Goal: Find specific page/section: Find specific page/section

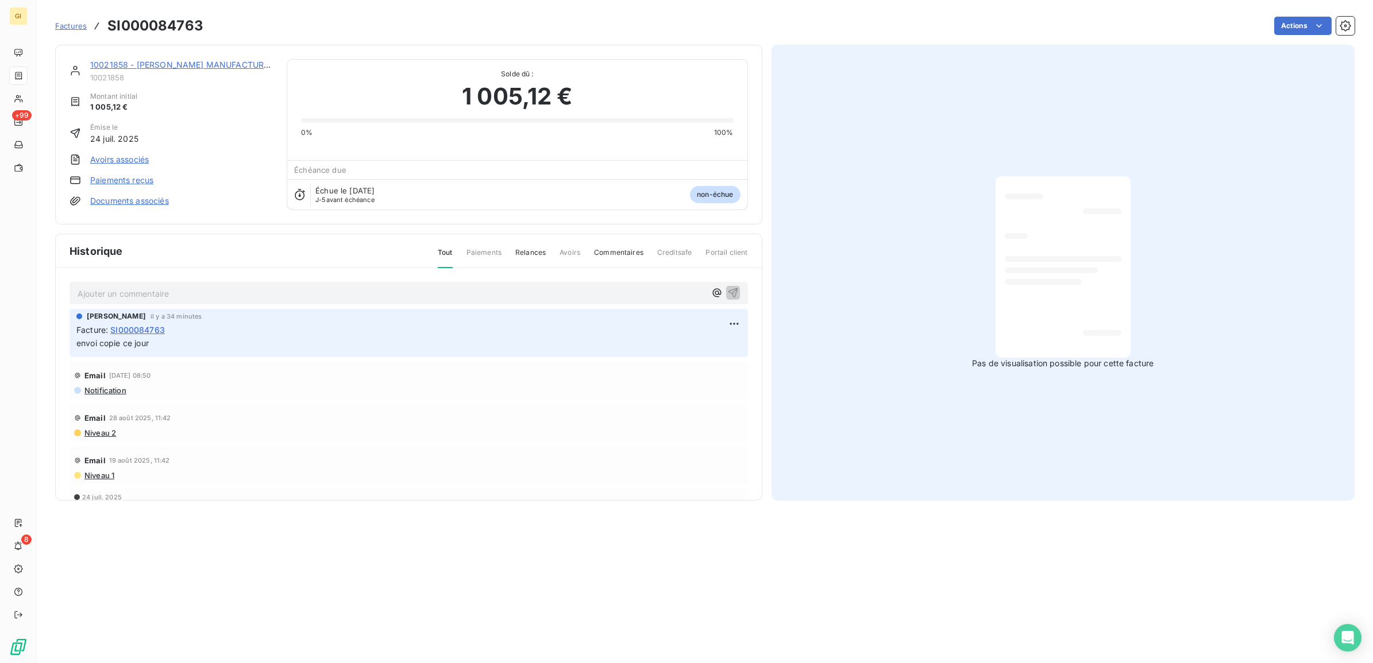
click at [63, 24] on span "Factures" at bounding box center [71, 25] width 32 height 9
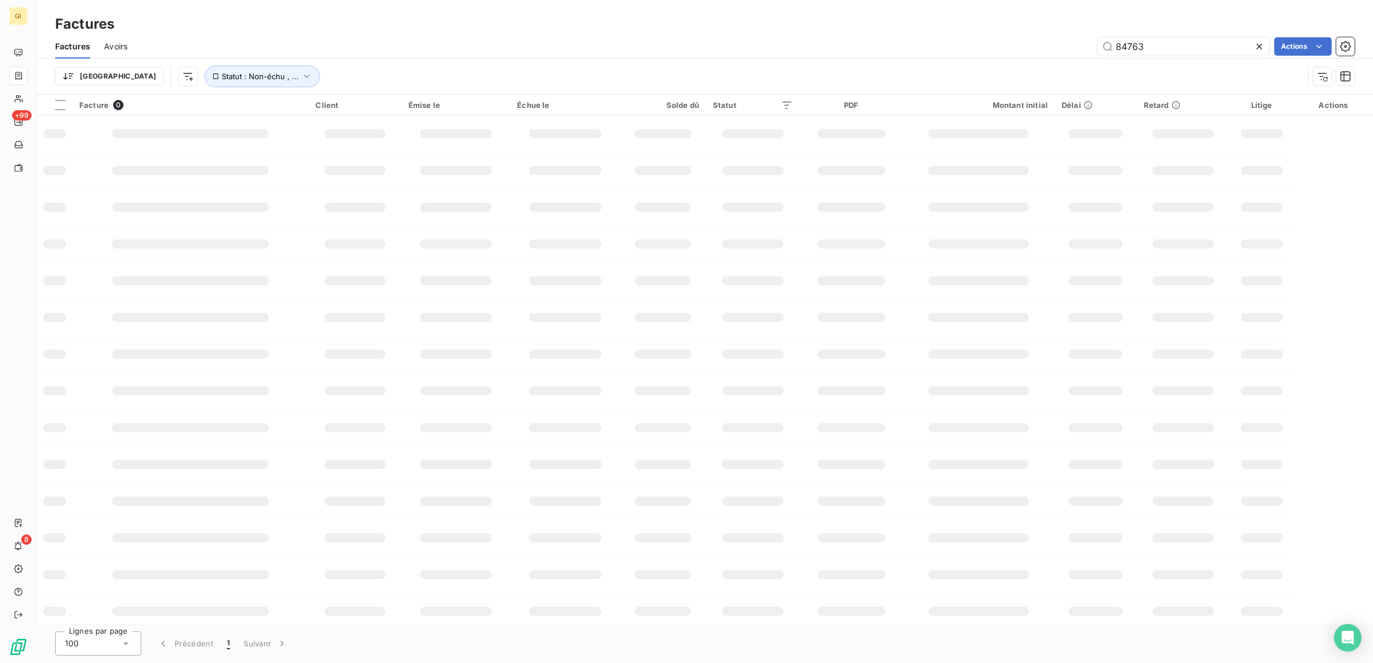
drag, startPoint x: 1150, startPoint y: 47, endPoint x: 968, endPoint y: 67, distance: 183.1
click at [998, 64] on div "Factures Avoirs 84763 Actions Trier Statut : Non-échu , ..." at bounding box center [705, 64] width 1336 height 60
click at [919, 55] on div "0000676 Actions" at bounding box center [747, 46] width 1213 height 18
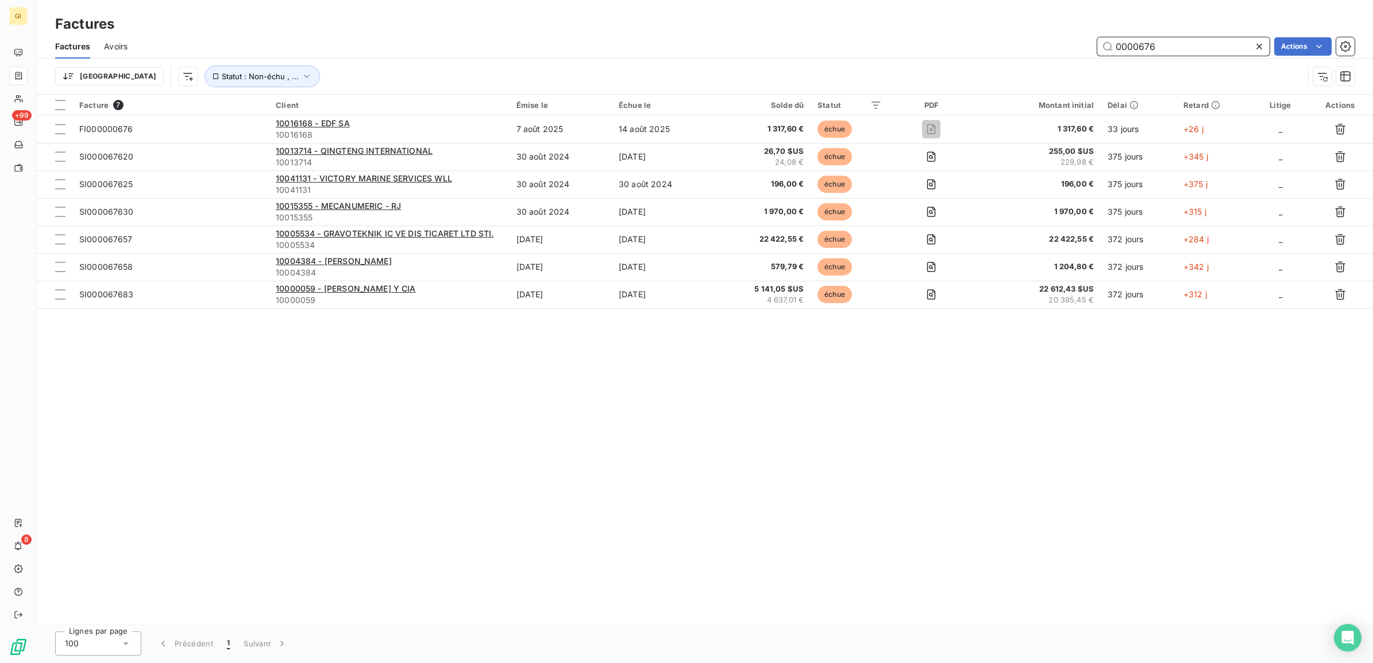
click at [1198, 44] on input "0000676" at bounding box center [1183, 46] width 172 height 18
type input "0000673"
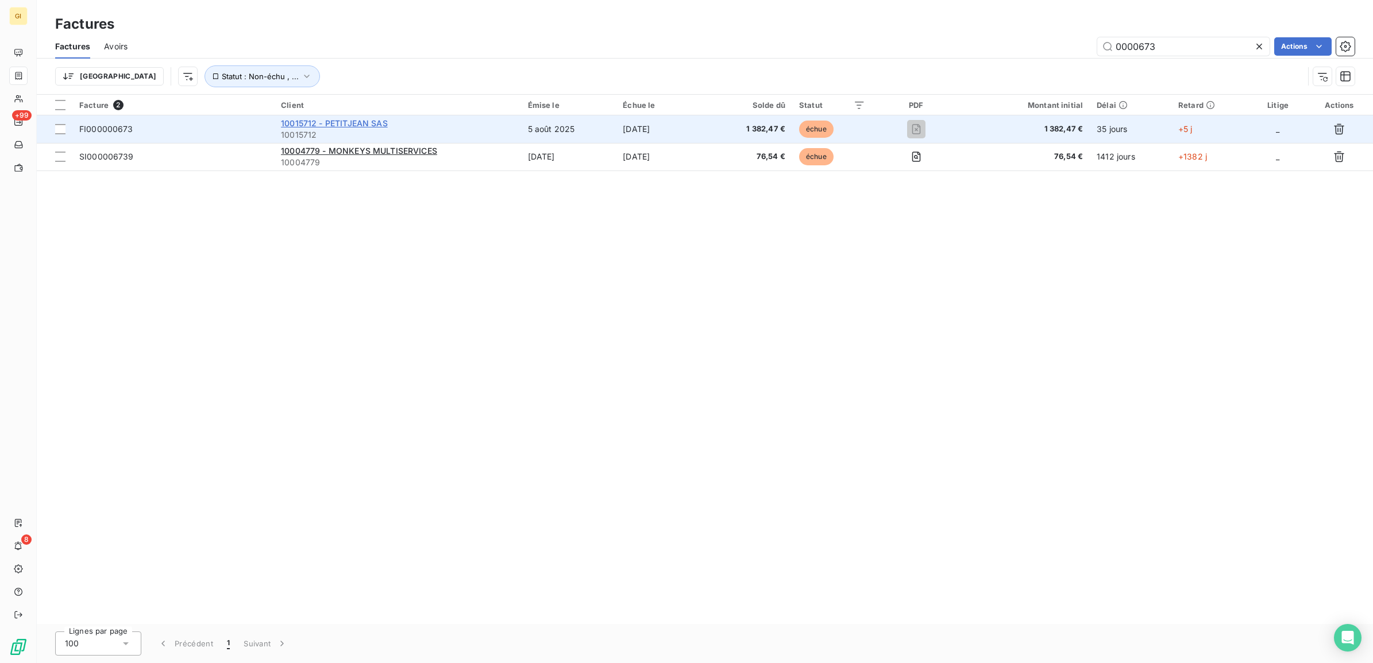
click at [374, 125] on span "10015712 - PETITJEAN SAS" at bounding box center [334, 123] width 107 height 10
